Goal: Share content: Share content

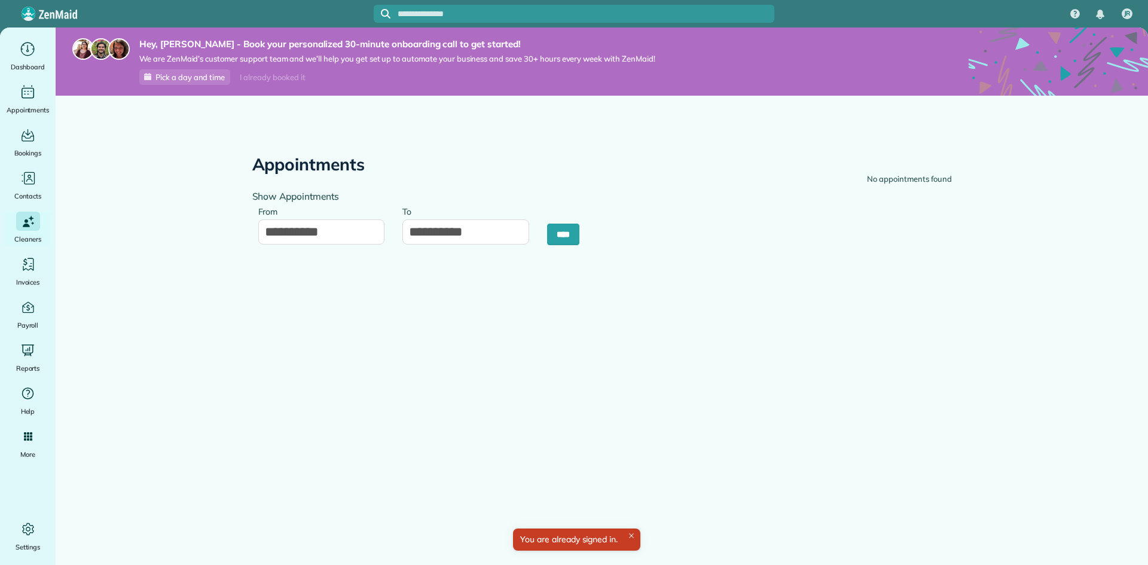
type input "**********"
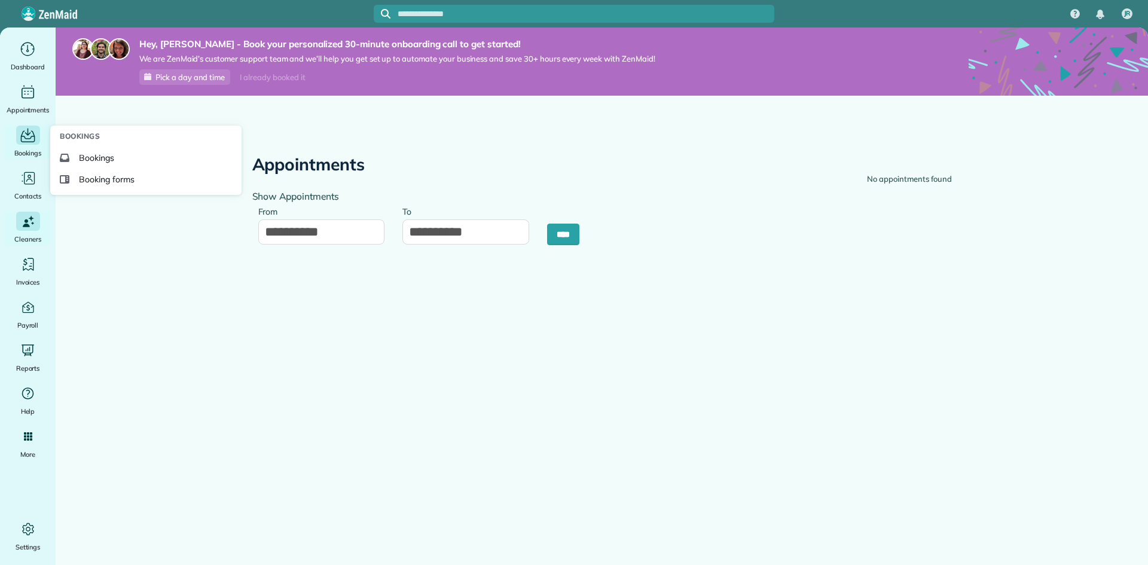
click at [31, 137] on icon "Main" at bounding box center [28, 136] width 14 height 12
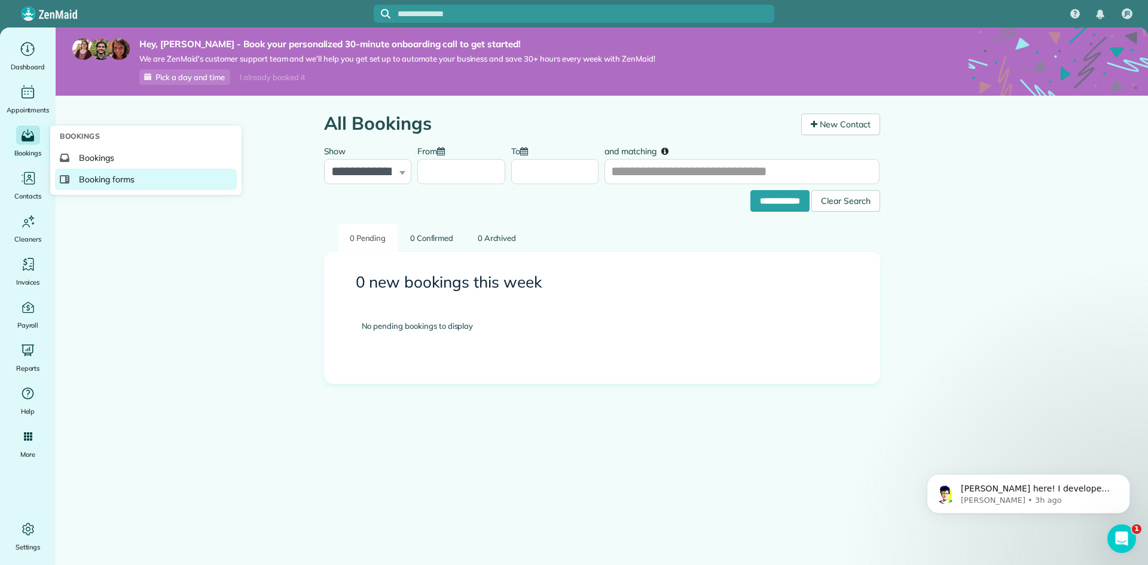
click at [96, 173] on link "Booking forms" at bounding box center [146, 180] width 182 height 22
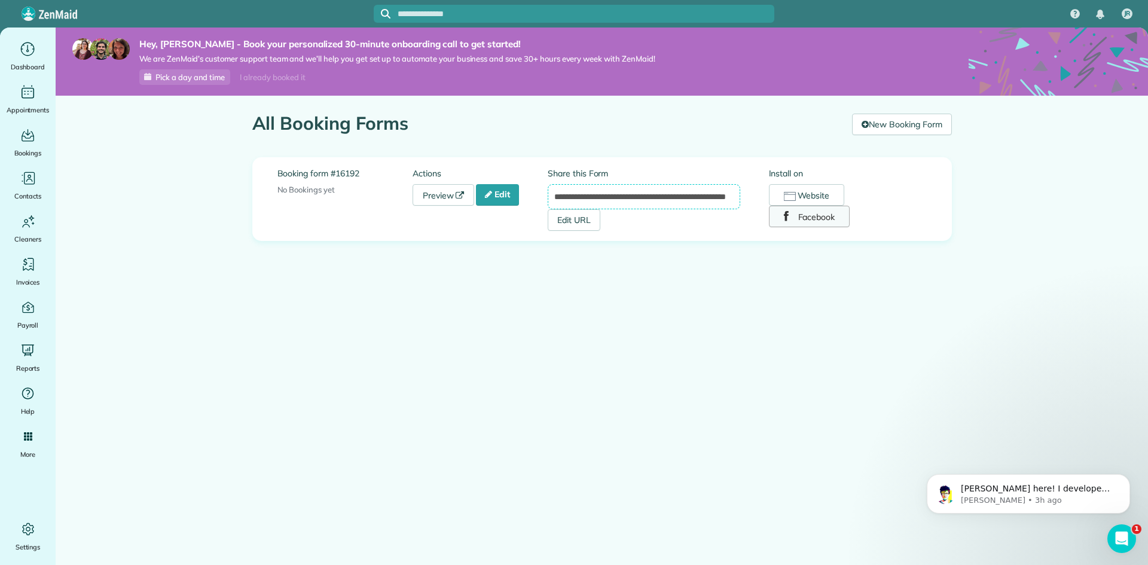
scroll to position [0, 56]
drag, startPoint x: 554, startPoint y: 197, endPoint x: 793, endPoint y: 212, distance: 239.5
click at [793, 212] on div "**********" at bounding box center [737, 198] width 379 height 63
click at [823, 219] on button "Facebook" at bounding box center [809, 217] width 81 height 22
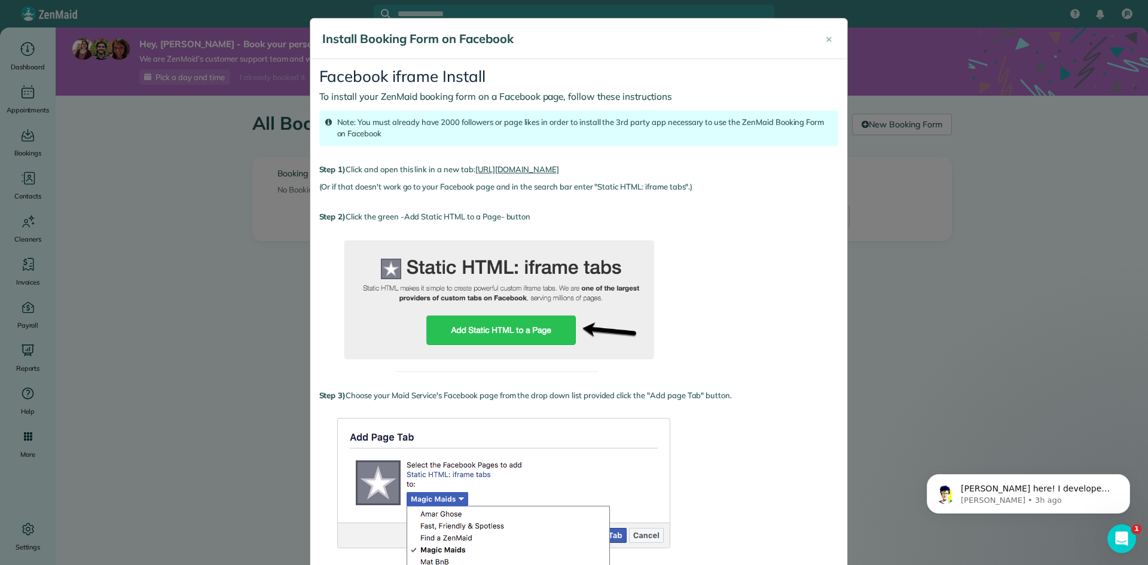
click at [513, 170] on link "https://apps.facebook.com/static_html_plus" at bounding box center [517, 169] width 84 height 10
drag, startPoint x: 637, startPoint y: 164, endPoint x: 569, endPoint y: 164, distance: 68.1
click at [569, 164] on p "Step 1) Click and open this link in a new tab: https://apps.facebook.com/static…" at bounding box center [578, 170] width 519 height 12
copy link "static_html_plus"
click at [641, 161] on div "Facebook iframe Install To install your ZenMaid booking form on a Facebook page…" at bounding box center [578, 559] width 537 height 1001
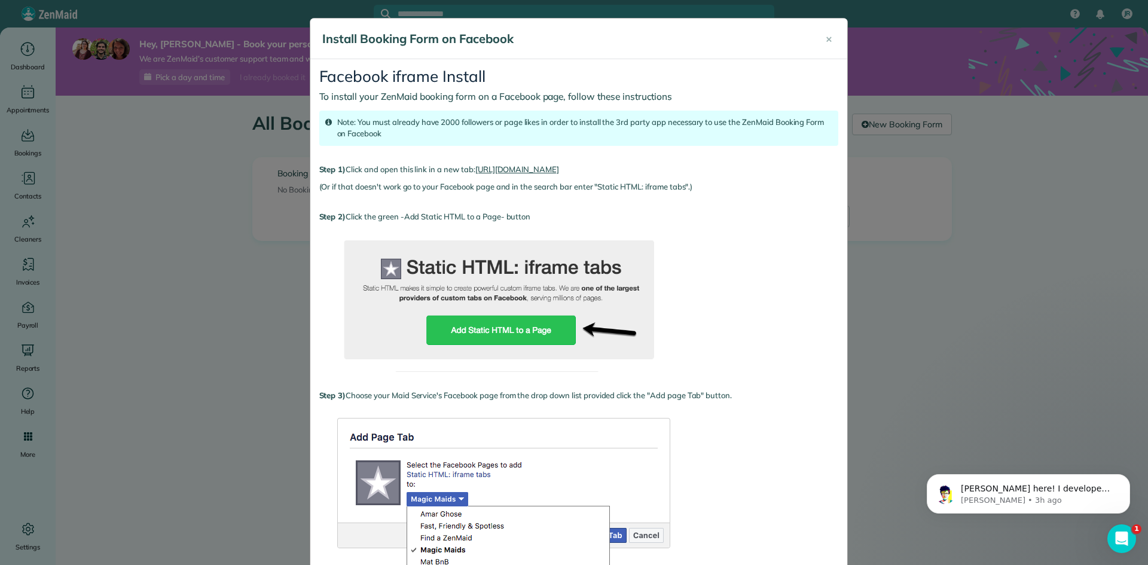
drag, startPoint x: 641, startPoint y: 170, endPoint x: 476, endPoint y: 173, distance: 165.0
click at [474, 174] on p "Step 1) Click and open this link in a new tab: https://apps.facebook.com/static…" at bounding box center [578, 170] width 519 height 12
copy link "https://apps.facebook.com/static_html_plus"
click at [689, 173] on p "Step 1) Click and open this link in a new tab: https://apps.facebook.com/static…" at bounding box center [578, 170] width 519 height 12
drag, startPoint x: 638, startPoint y: 170, endPoint x: 572, endPoint y: 175, distance: 66.5
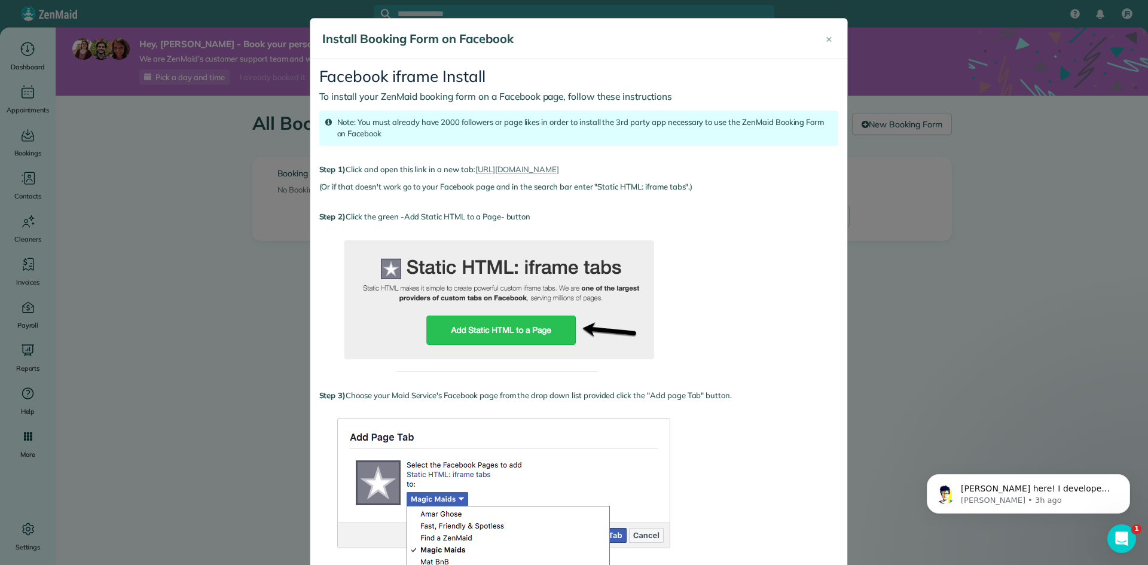
click at [572, 175] on p "Step 1) Click and open this link in a new tab: https://apps.facebook.com/static…" at bounding box center [578, 170] width 519 height 12
drag, startPoint x: 637, startPoint y: 168, endPoint x: 568, endPoint y: 171, distance: 68.8
click at [568, 171] on p "Step 1) Click and open this link in a new tab: https://apps.facebook.com/static…" at bounding box center [578, 170] width 519 height 12
copy link "static_html_plus"
